Goal: Transaction & Acquisition: Purchase product/service

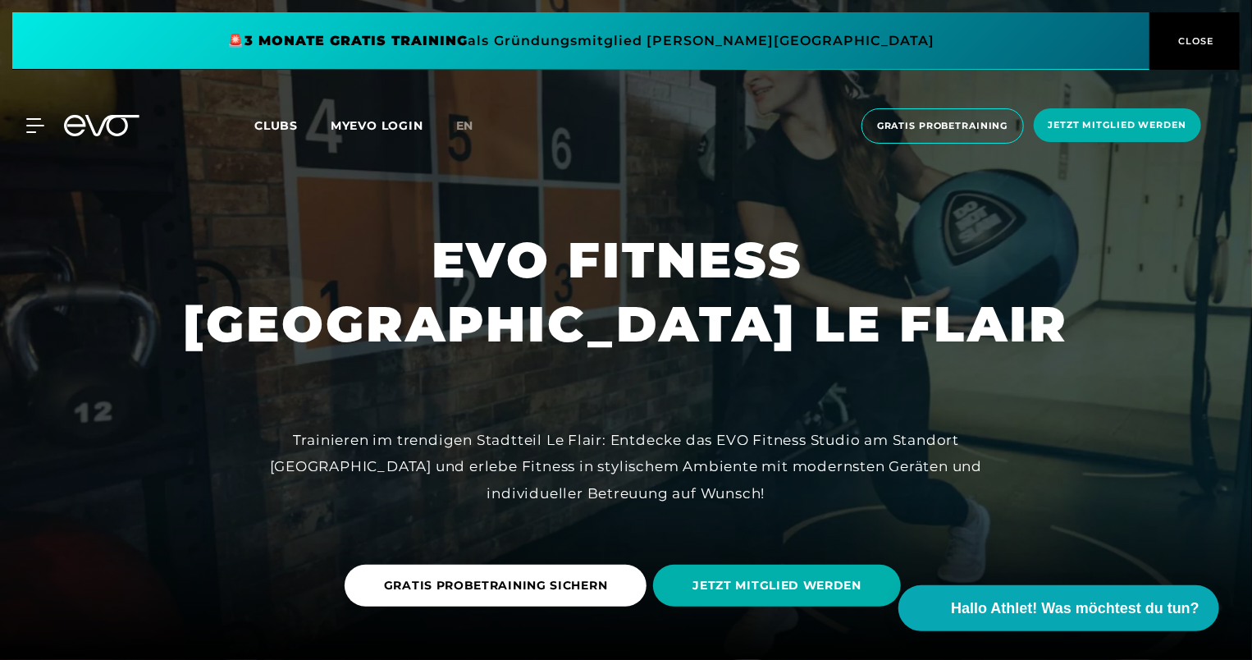
click at [1197, 32] on button "CLOSE" at bounding box center [1194, 40] width 90 height 57
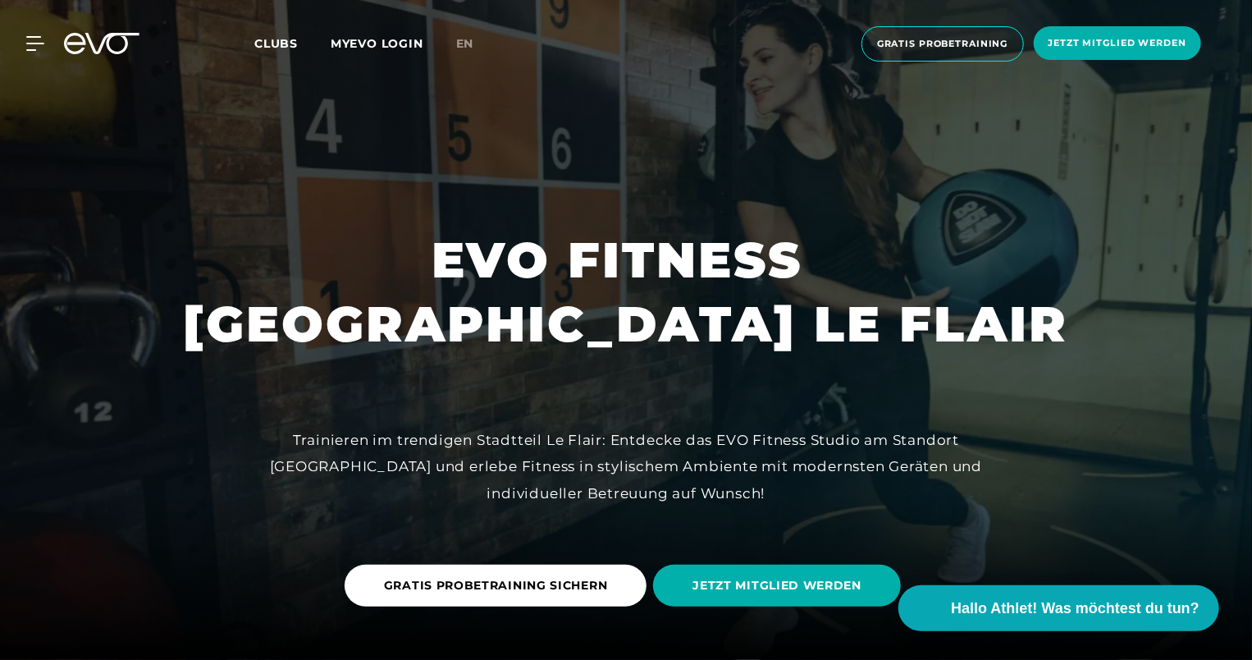
click at [373, 43] on link "MYEVO LOGIN" at bounding box center [377, 43] width 93 height 15
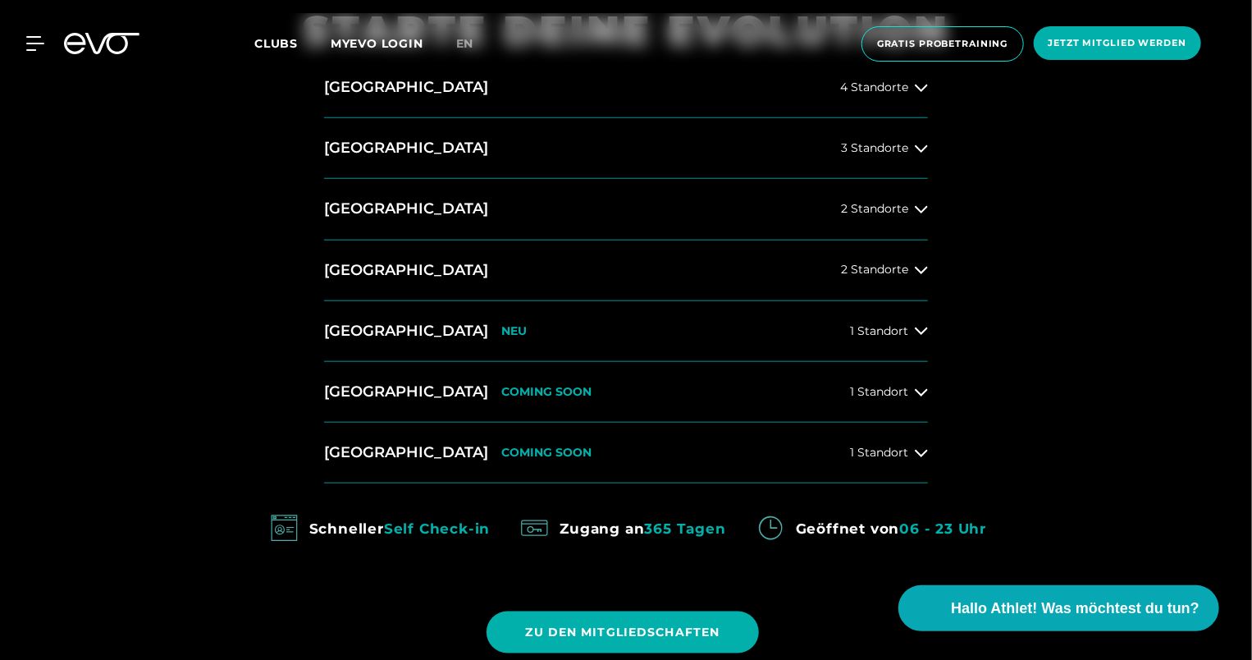
scroll to position [903, 0]
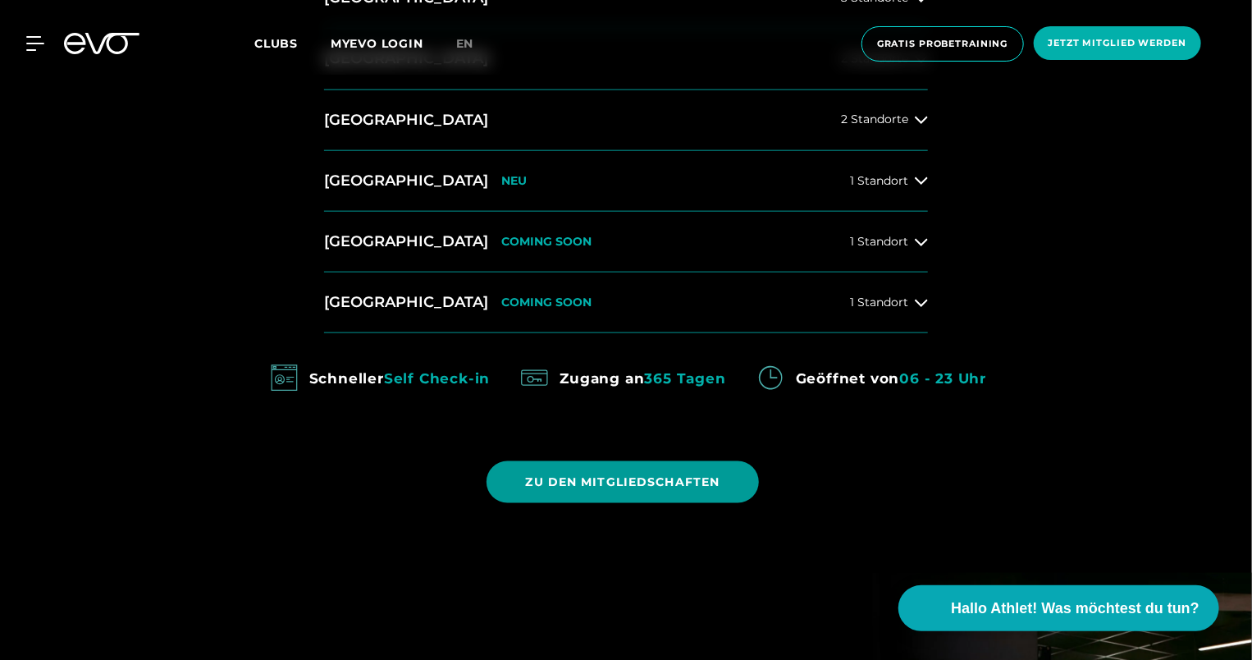
click at [576, 485] on span "ZU DEN MITGLIEDSCHAFTEN" at bounding box center [623, 481] width 194 height 17
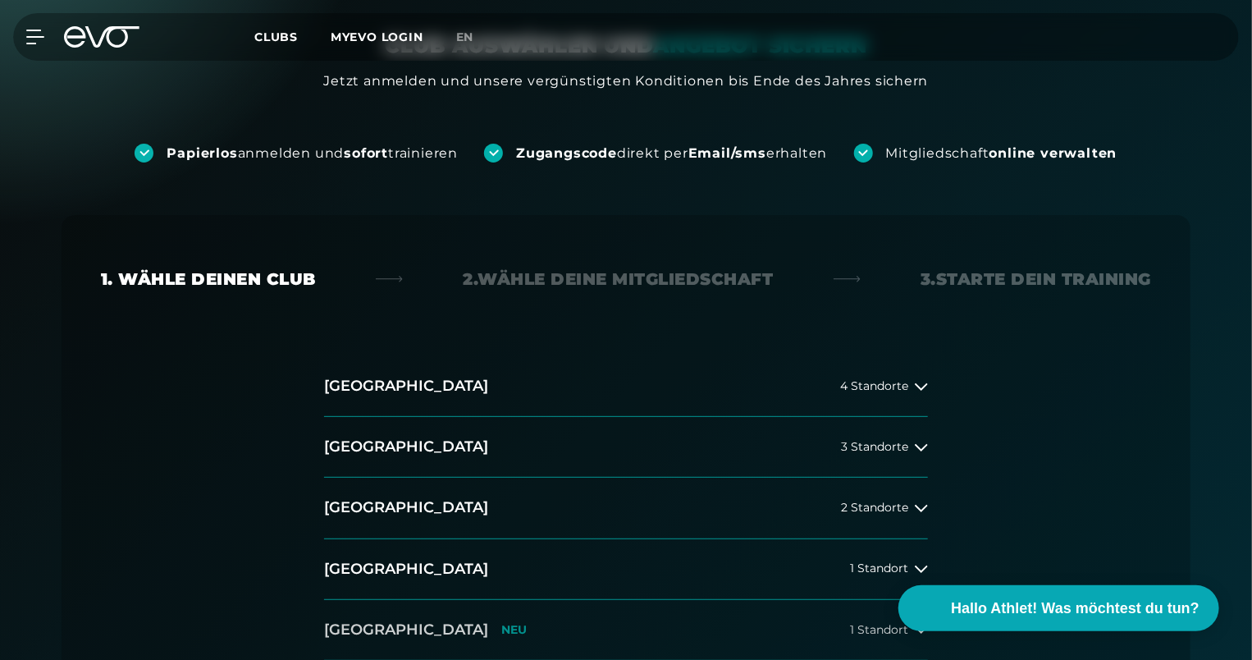
scroll to position [328, 0]
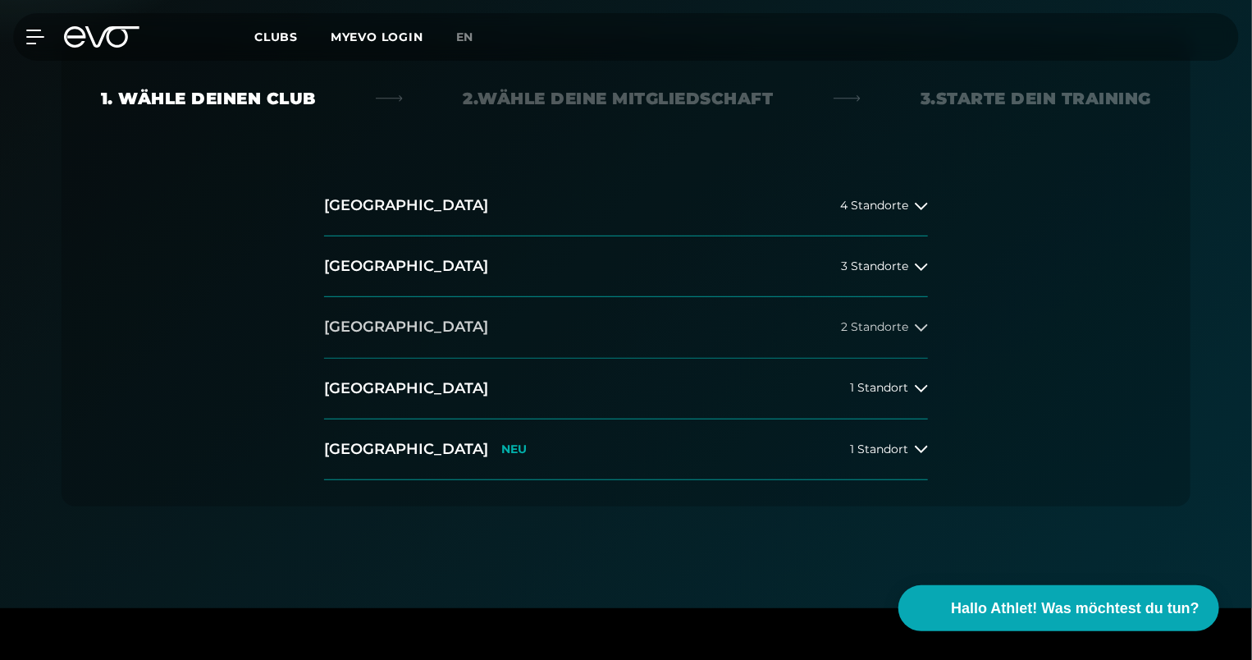
click at [855, 326] on span "2 Standorte" at bounding box center [874, 327] width 67 height 12
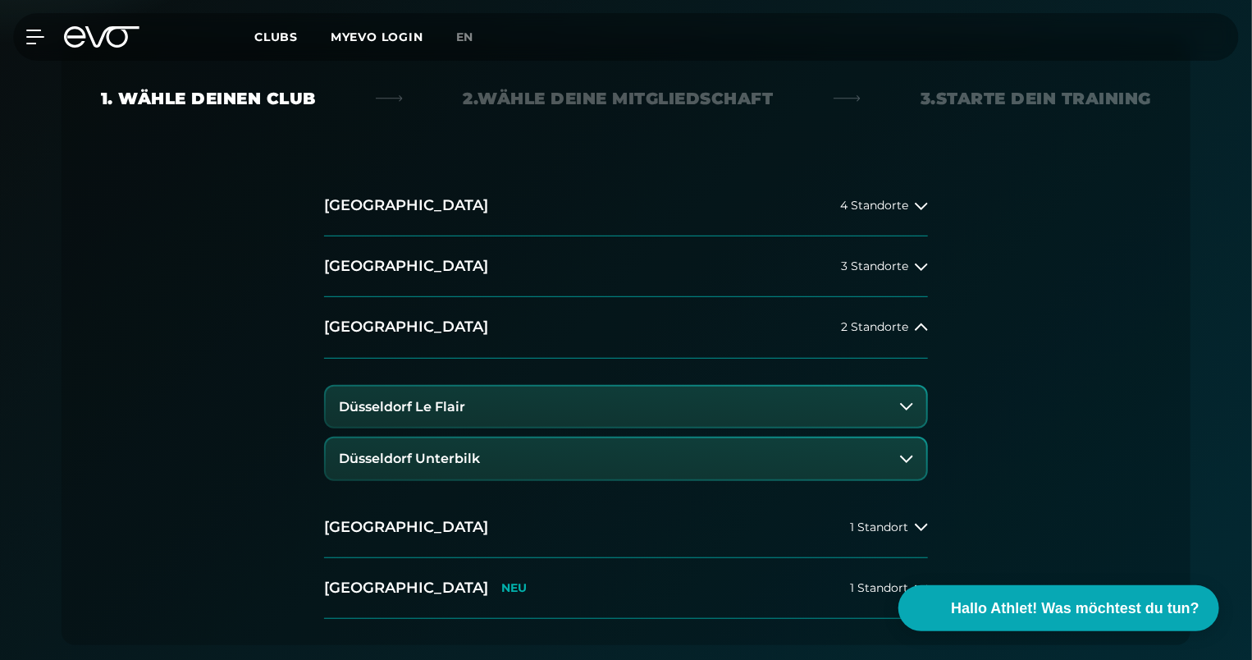
click at [480, 452] on button "Düsseldorf Unterbilk" at bounding box center [626, 458] width 601 height 41
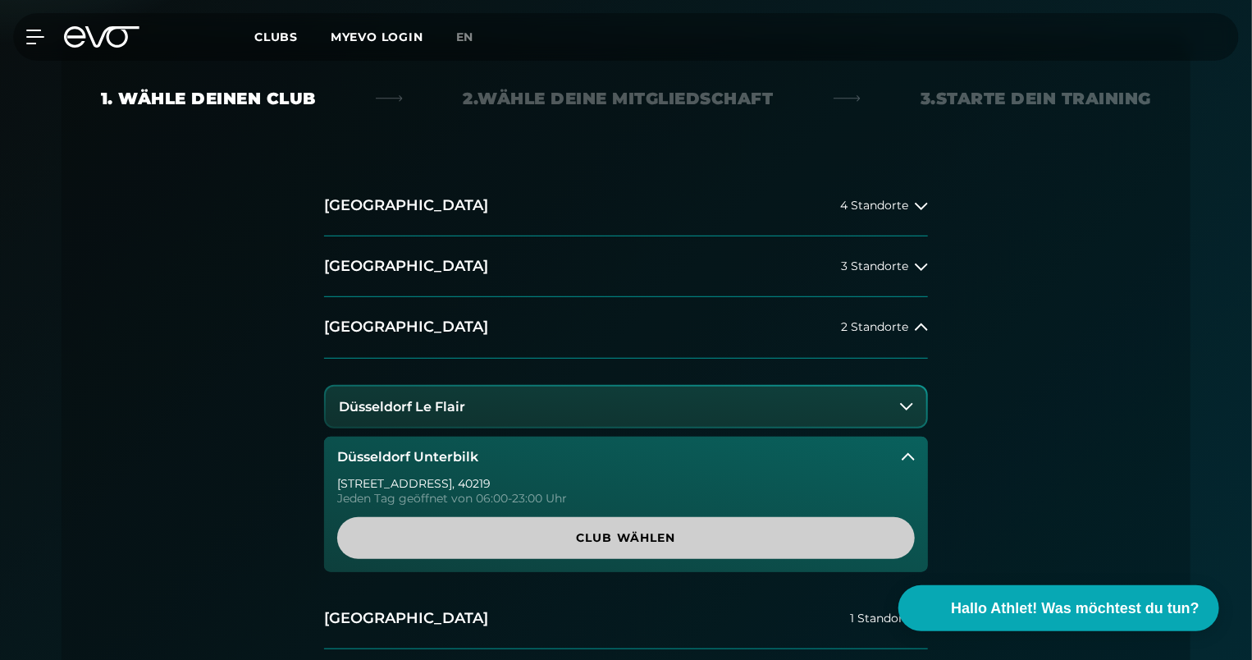
click at [607, 542] on span "Club wählen" at bounding box center [626, 537] width 499 height 17
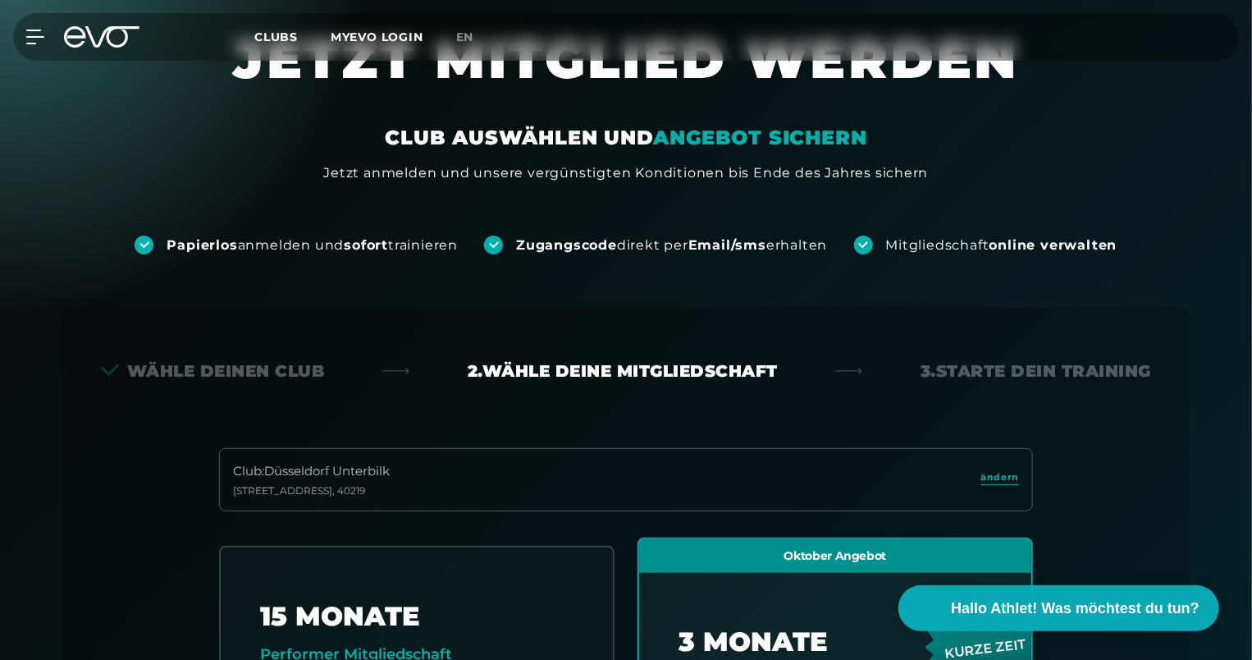
scroll to position [0, 0]
